Goal: Information Seeking & Learning: Check status

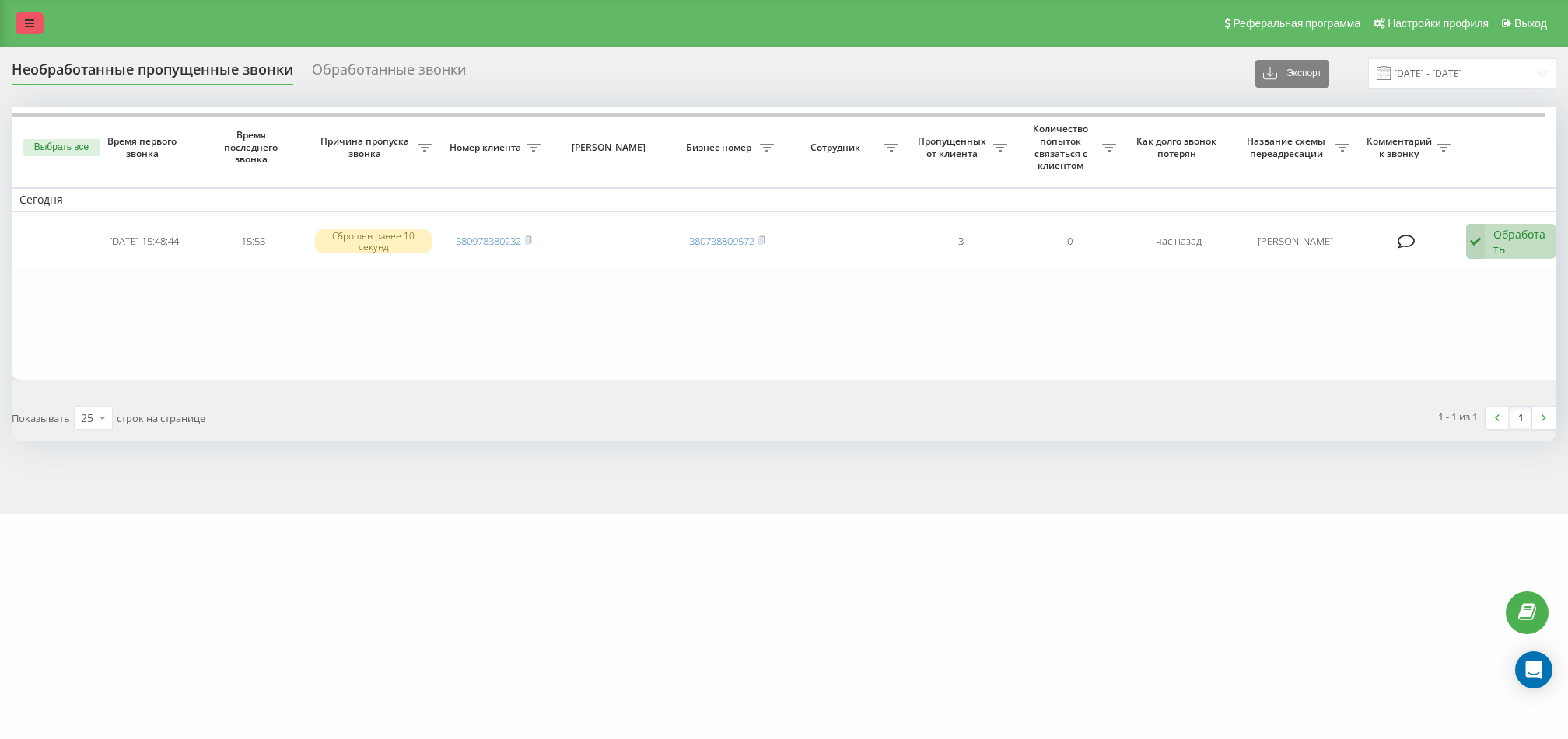
click at [24, 25] on link at bounding box center [29, 23] width 28 height 22
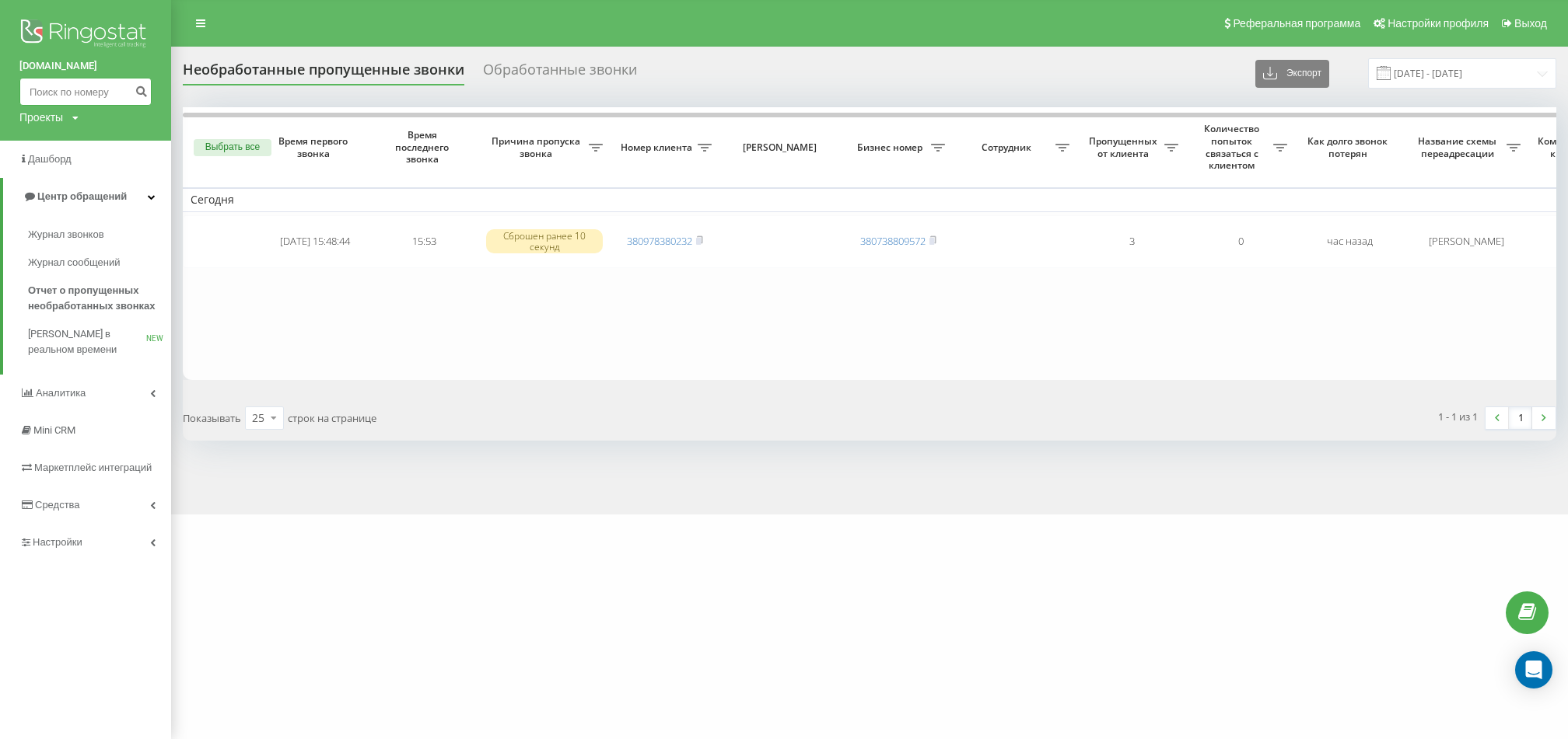
click at [109, 87] on input at bounding box center [85, 92] width 132 height 28
paste input "0989189738"
type input "0989189738"
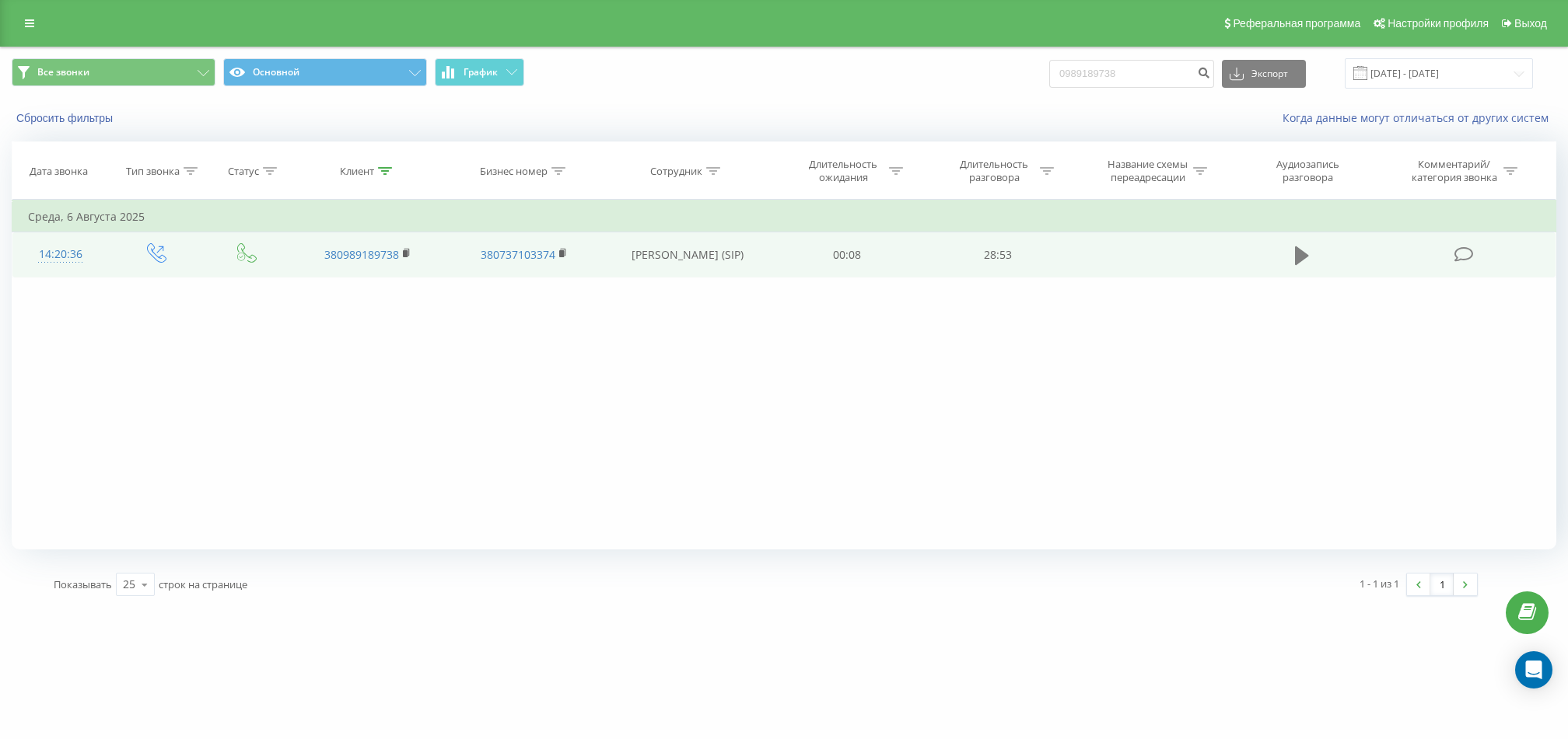
click at [1304, 256] on icon at bounding box center [1302, 255] width 14 height 18
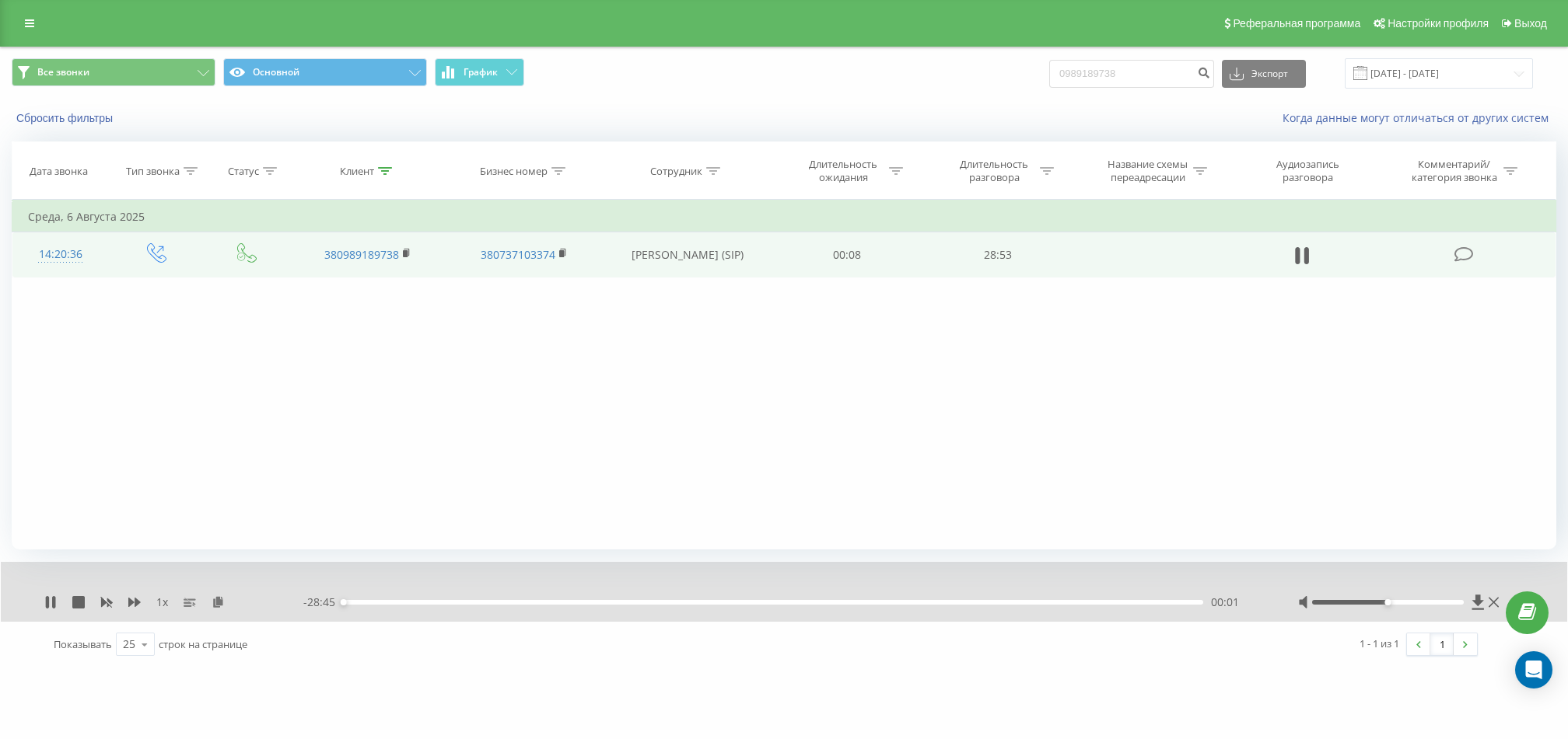
click at [1131, 602] on div "00:01" at bounding box center [772, 602] width 860 height 5
click at [1186, 603] on div "26:27" at bounding box center [772, 602] width 860 height 5
click at [1188, 600] on div "00:00" at bounding box center [772, 602] width 860 height 5
